Goal: Task Accomplishment & Management: Use online tool/utility

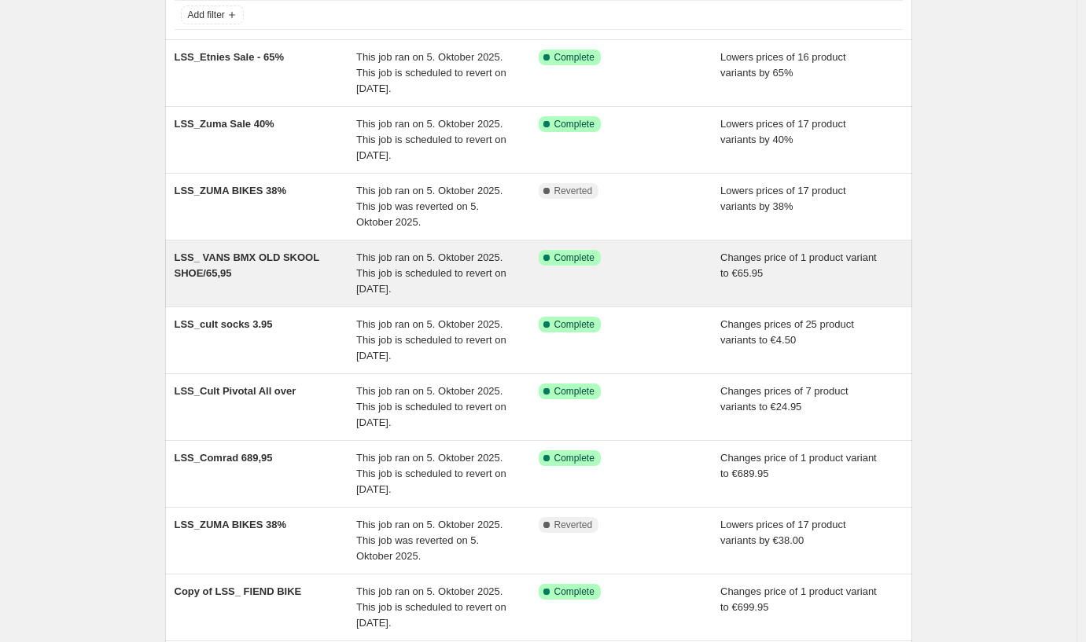
scroll to position [116, 0]
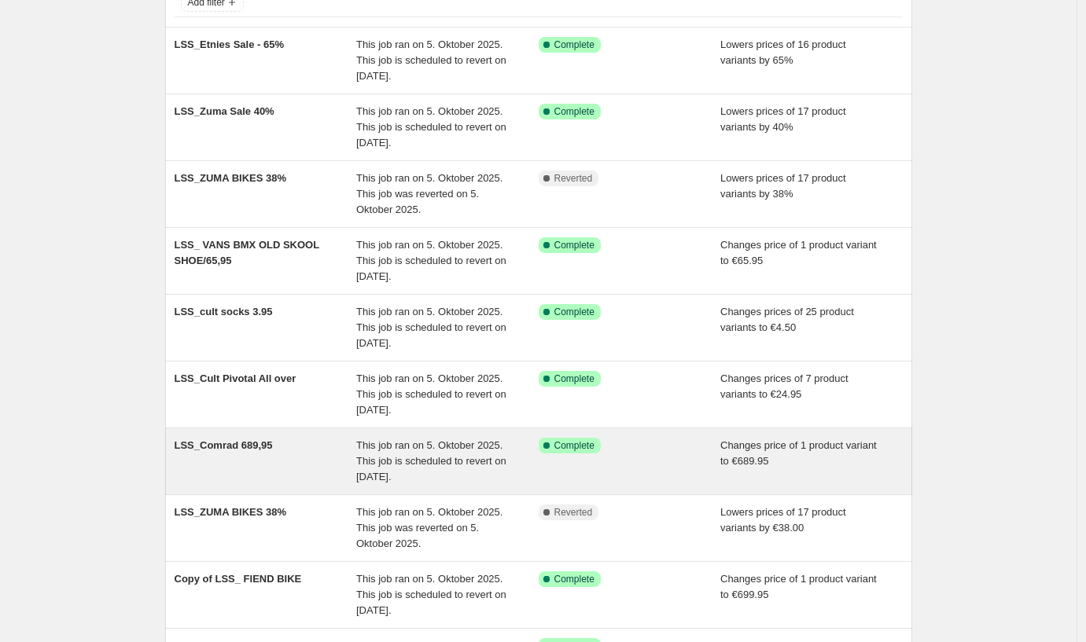
click at [236, 452] on div "LSS_Comrad 689,95" at bounding box center [266, 461] width 182 height 47
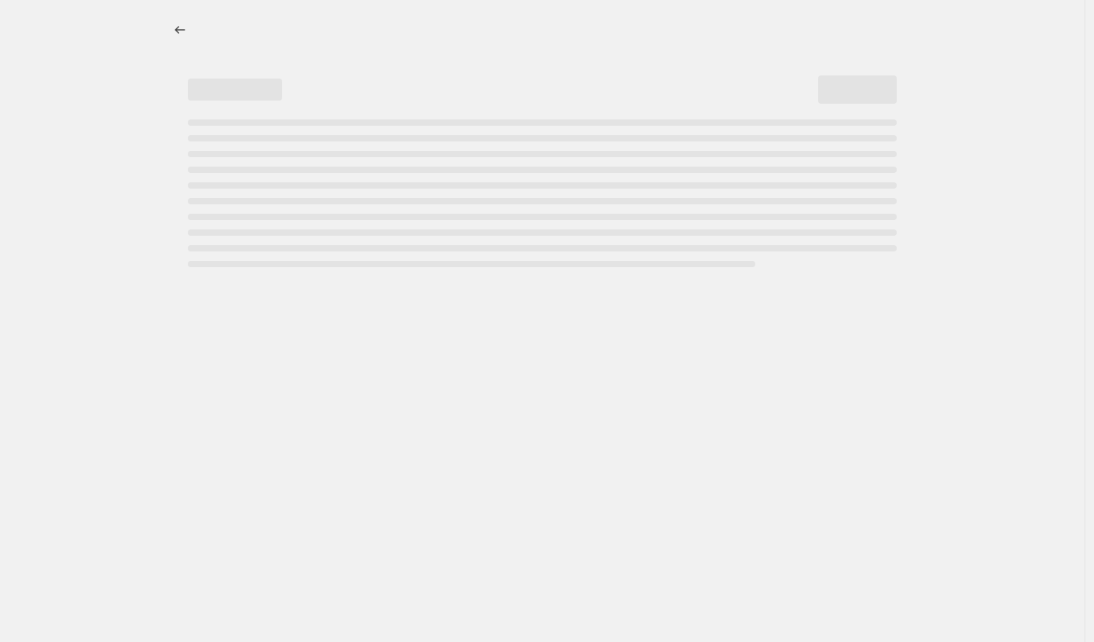
select select "no_change"
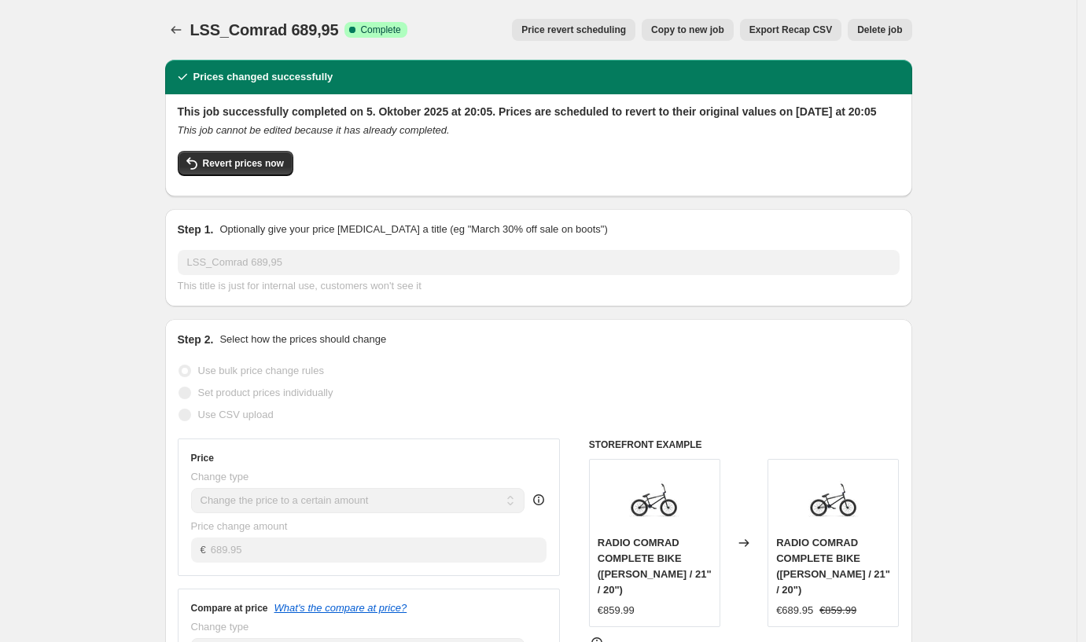
click at [663, 28] on span "Copy to new job" at bounding box center [687, 30] width 73 height 13
select select "no_change"
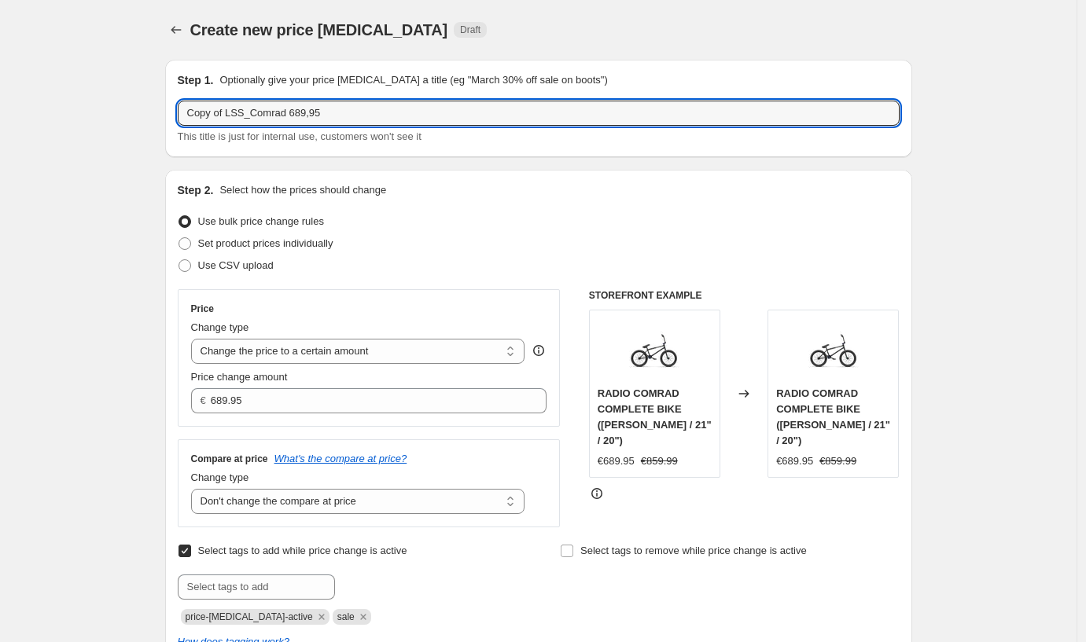
drag, startPoint x: 227, startPoint y: 119, endPoint x: 72, endPoint y: 95, distance: 156.6
click at [72, 95] on div "Create new price [MEDICAL_DATA]. This page is ready Create new price [MEDICAL_D…" at bounding box center [538, 638] width 1076 height 1277
drag, startPoint x: 292, startPoint y: 115, endPoint x: 215, endPoint y: 116, distance: 76.2
click at [215, 116] on input "LSS_Comrad 689,95" at bounding box center [539, 113] width 722 height 25
paste input "Vans Skate Old Skool 36+ – Black/Storm Navy"
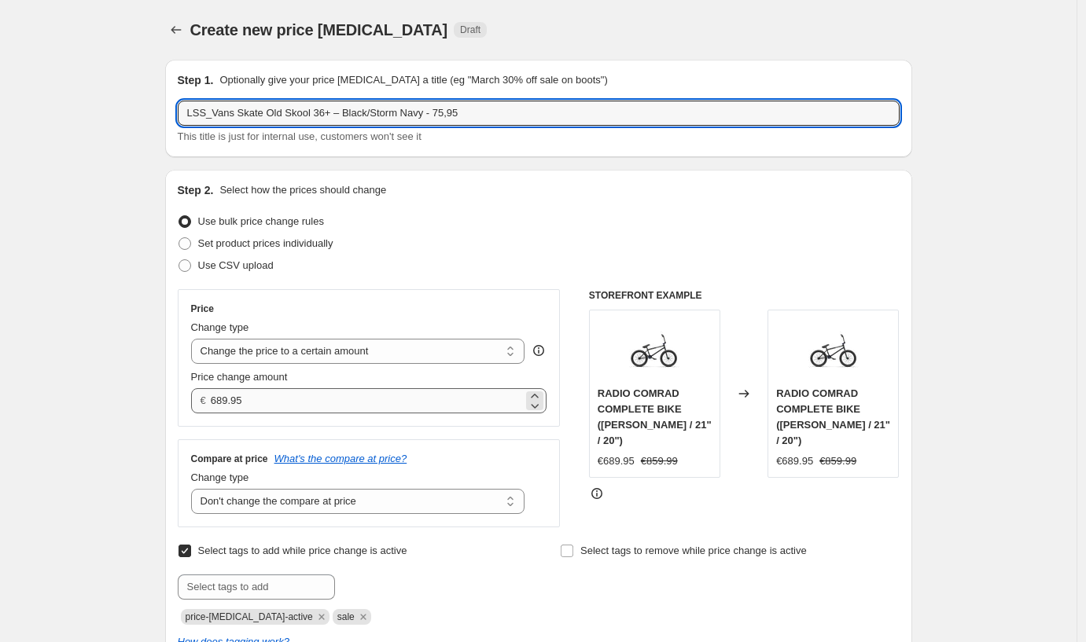
type input "LSS_Vans Skate Old Skool 36+ – Black/Storm Navy - 75,95"
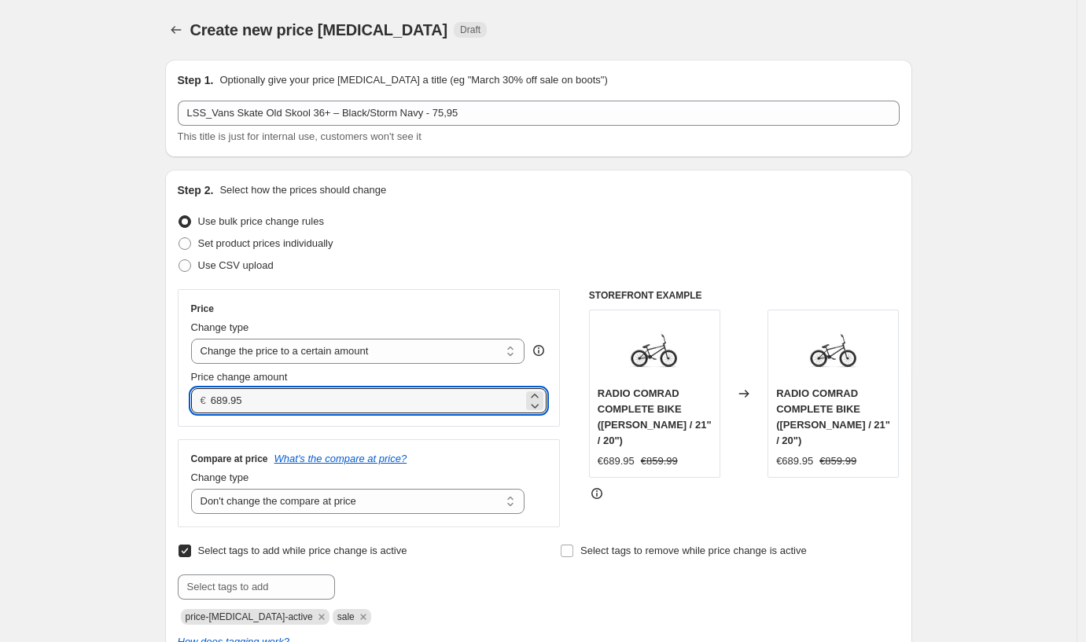
drag, startPoint x: 293, startPoint y: 404, endPoint x: 214, endPoint y: 392, distance: 80.3
click at [213, 399] on div "€ 689.95" at bounding box center [369, 400] width 356 height 25
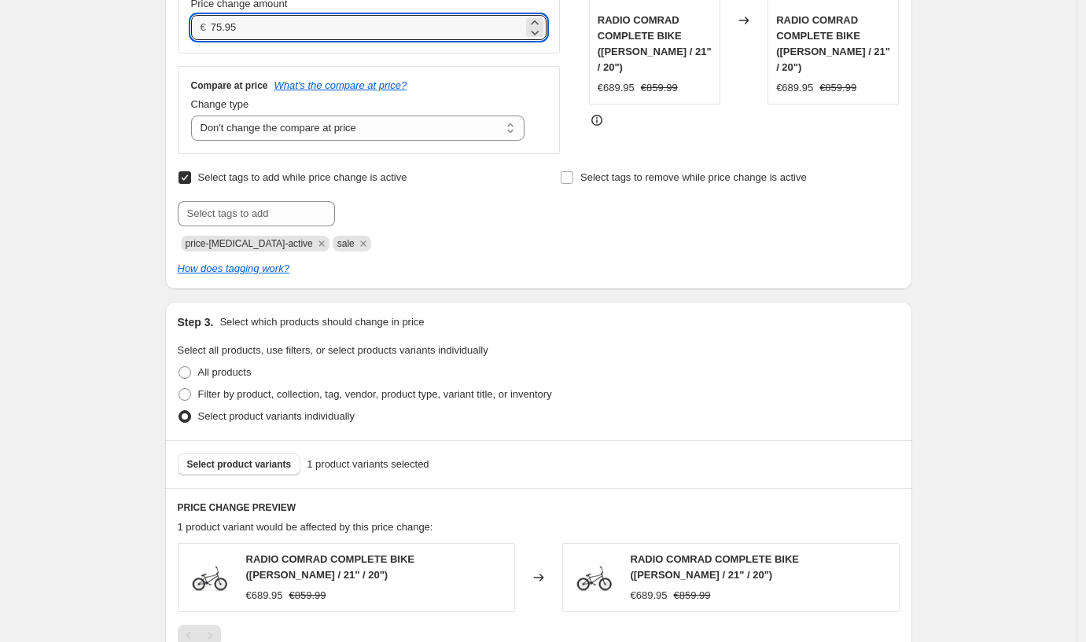
scroll to position [493, 0]
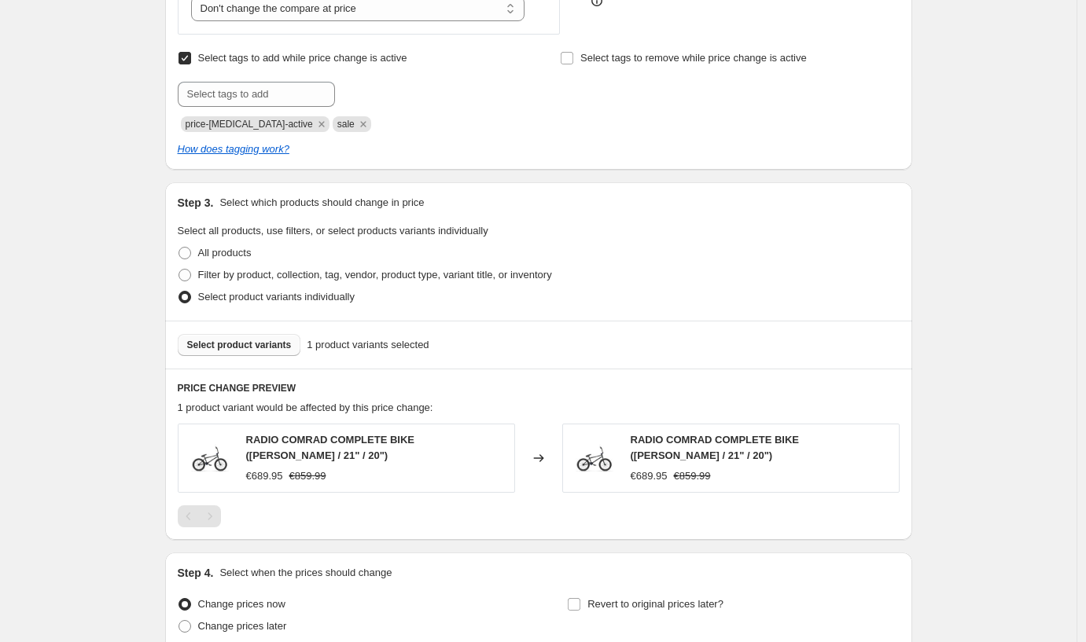
type input "75.95"
click at [233, 349] on span "Select product variants" at bounding box center [239, 345] width 105 height 13
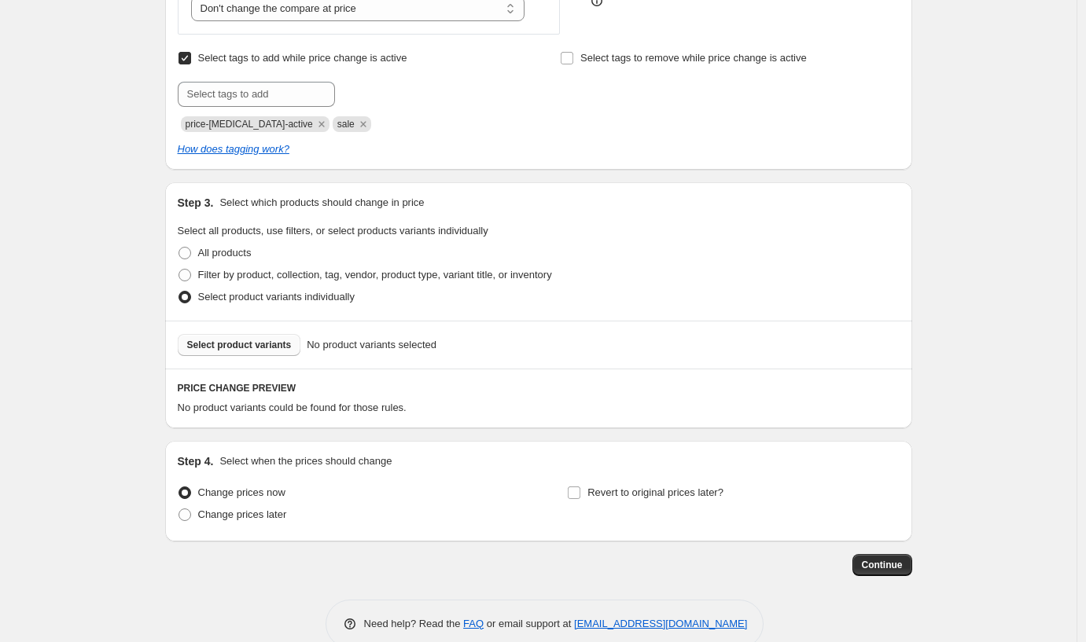
click at [279, 347] on span "Select product variants" at bounding box center [239, 345] width 105 height 13
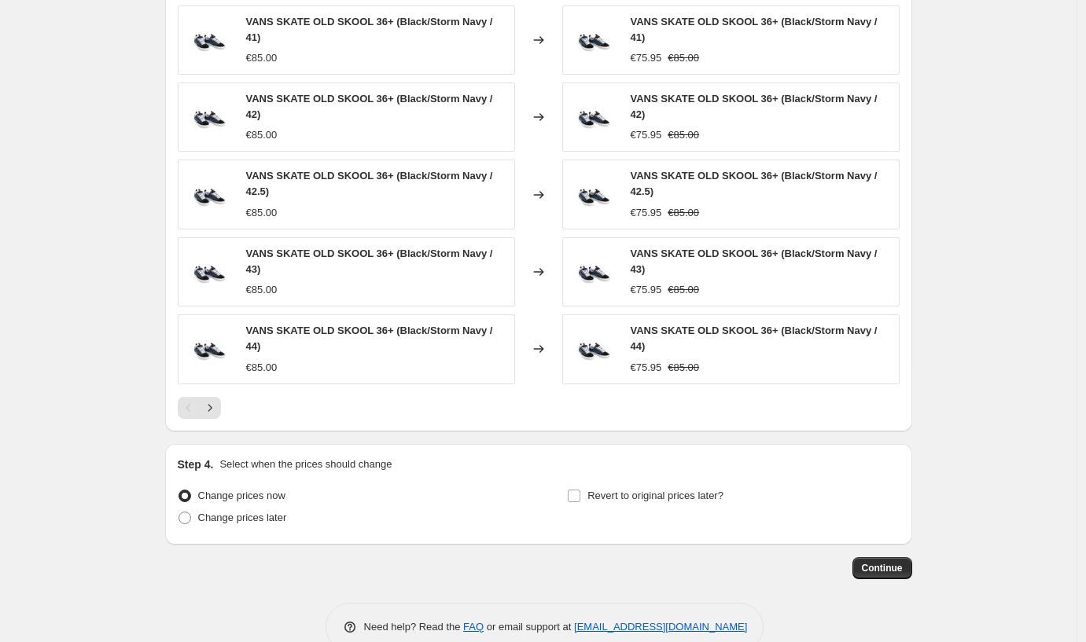
scroll to position [943, 0]
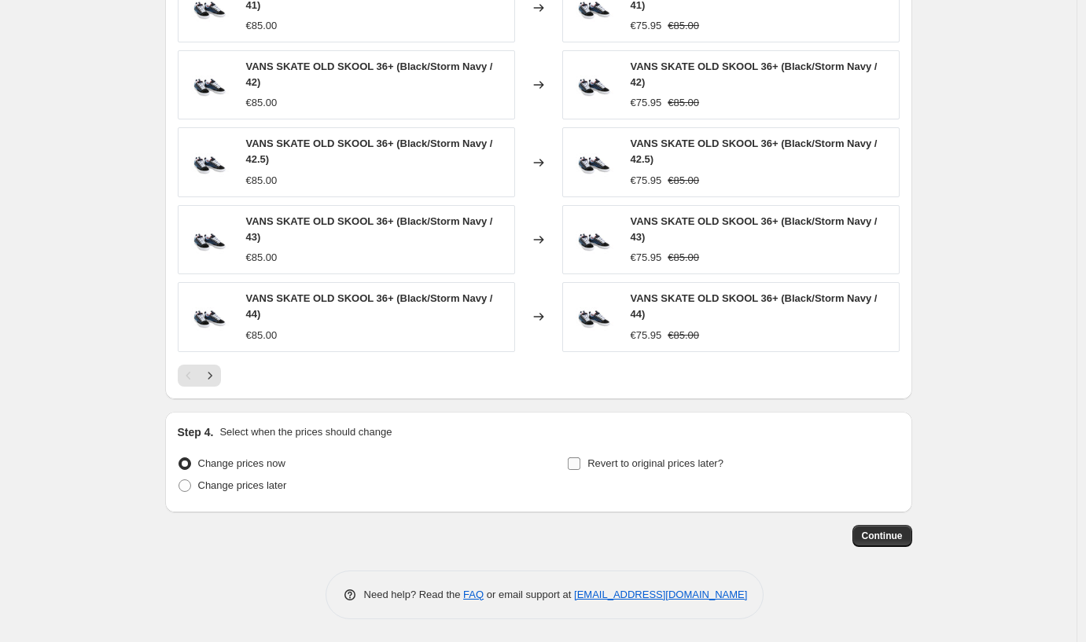
click at [580, 464] on input "Revert to original prices later?" at bounding box center [574, 463] width 13 height 13
checkbox input "true"
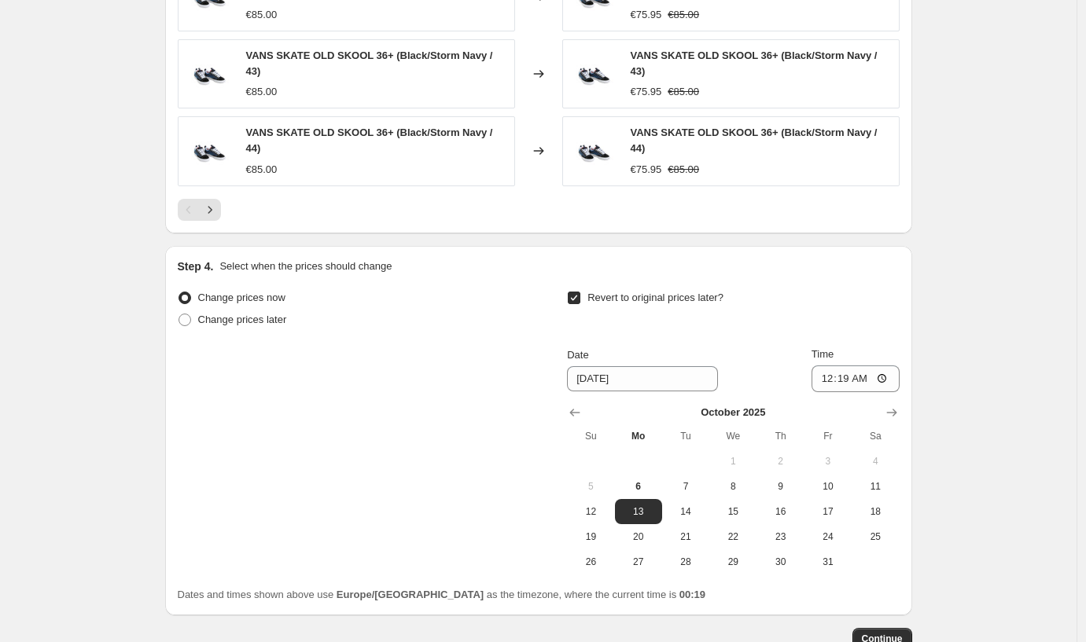
scroll to position [1212, 0]
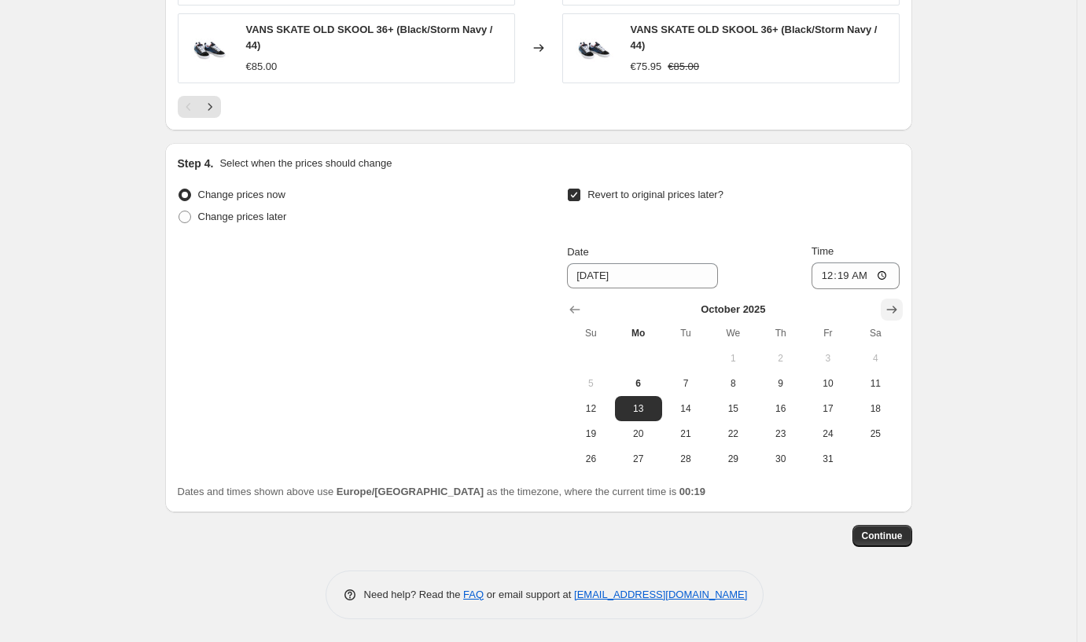
click at [891, 307] on icon "Show next month, November 2025" at bounding box center [892, 310] width 16 height 16
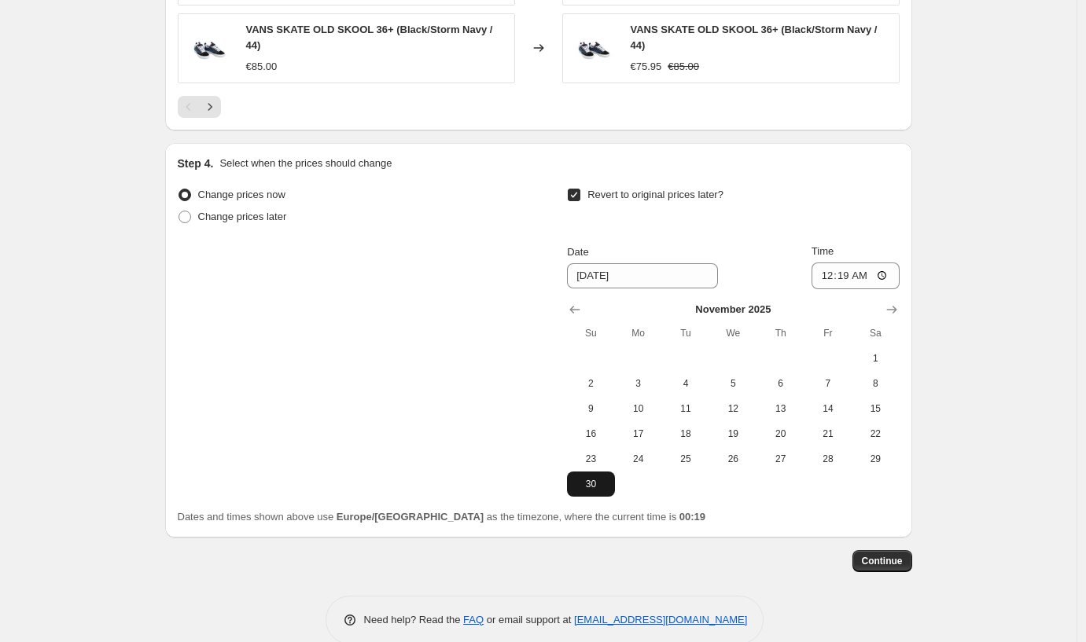
click at [595, 485] on span "30" at bounding box center [590, 484] width 35 height 13
type input "[DATE]"
click at [889, 557] on span "Continue" at bounding box center [881, 561] width 41 height 13
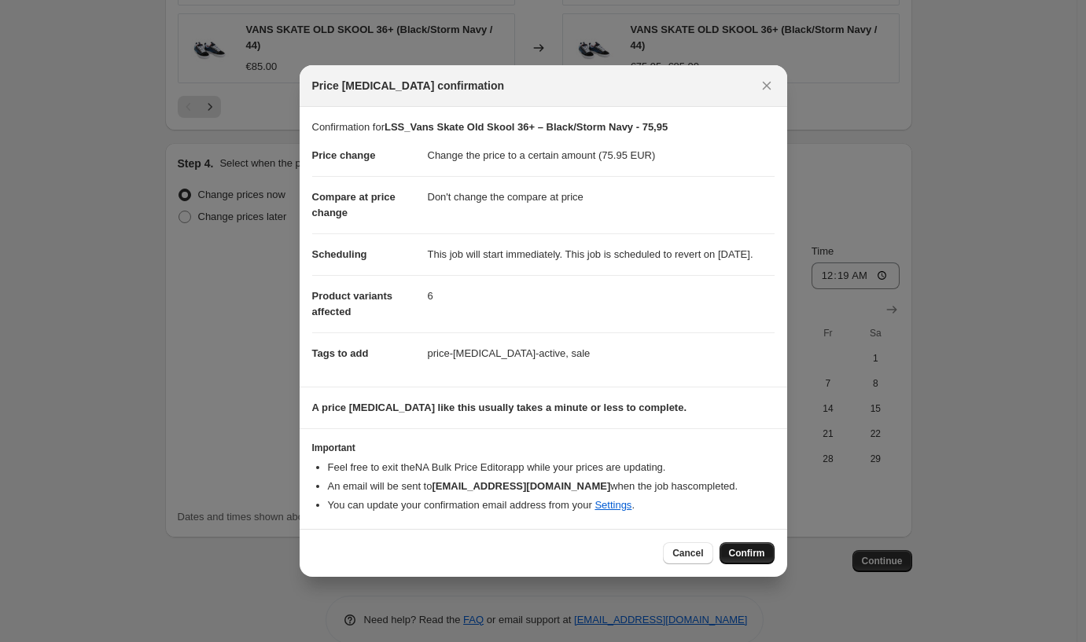
click at [745, 556] on span "Confirm" at bounding box center [747, 553] width 36 height 13
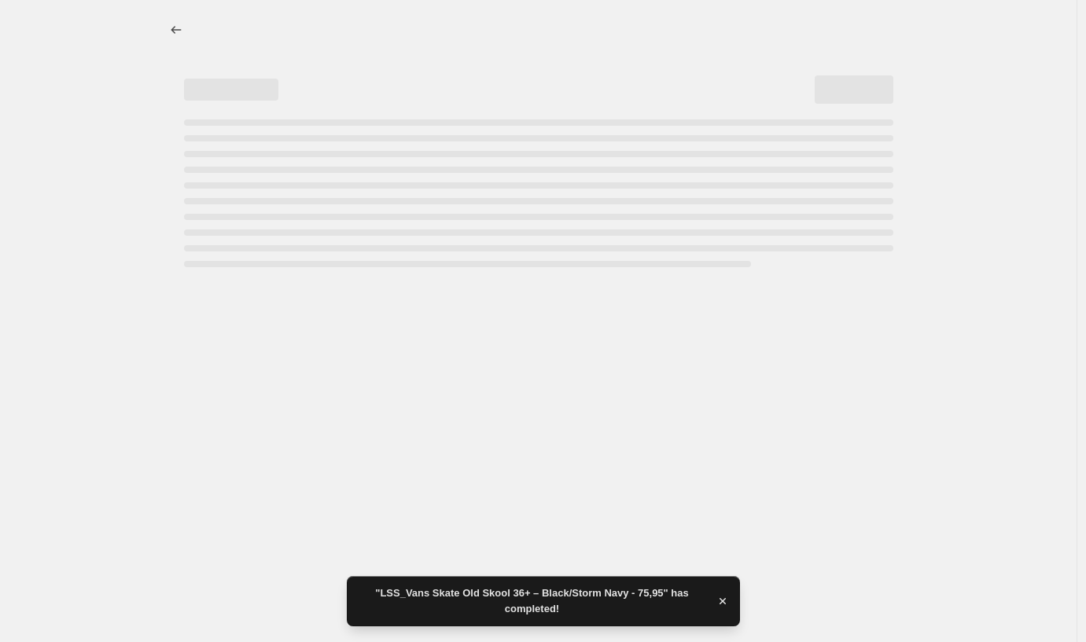
select select "no_change"
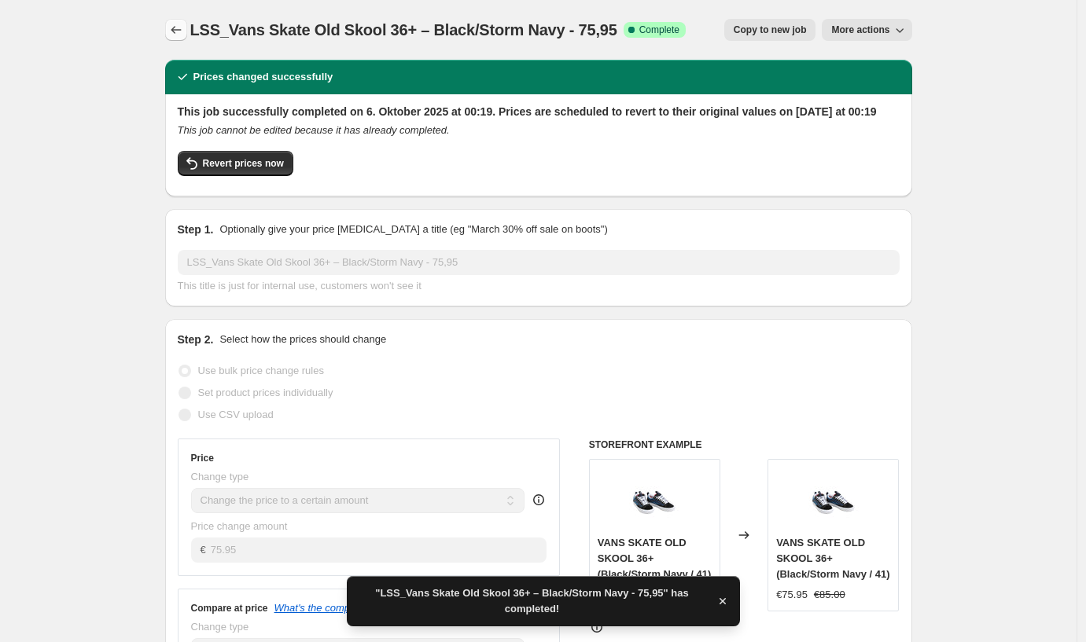
click at [180, 32] on icon "Price change jobs" at bounding box center [176, 30] width 16 height 16
